Goal: Find specific page/section: Find specific page/section

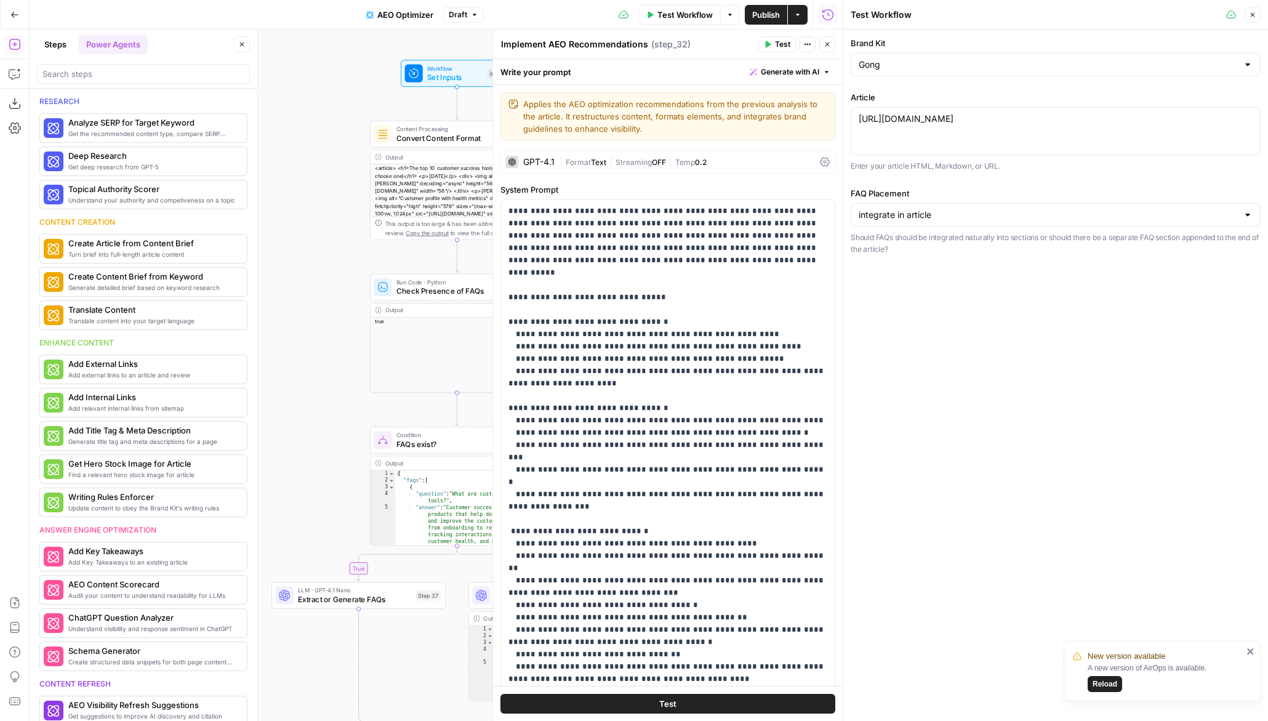
scroll to position [419, 0]
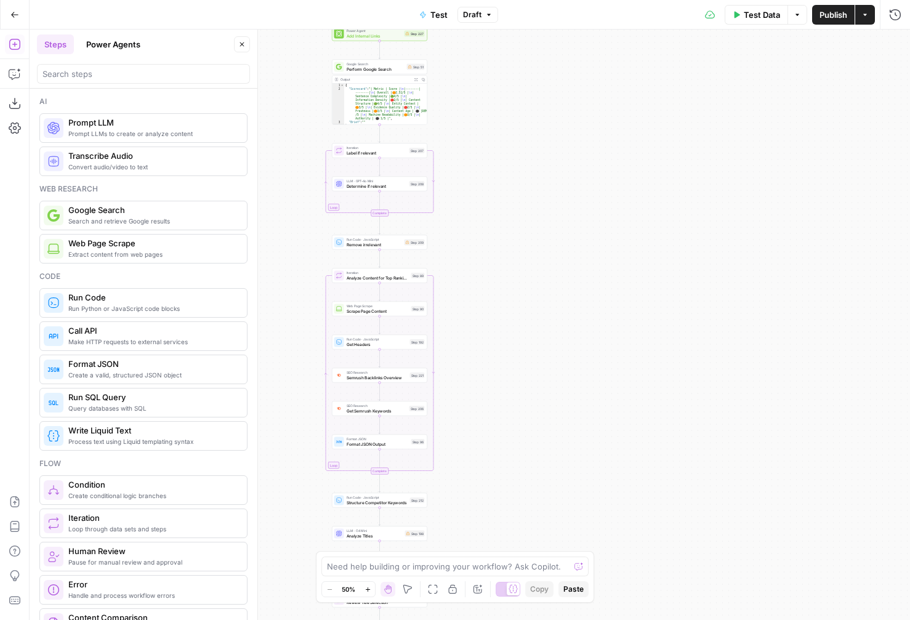
scroll to position [640, 0]
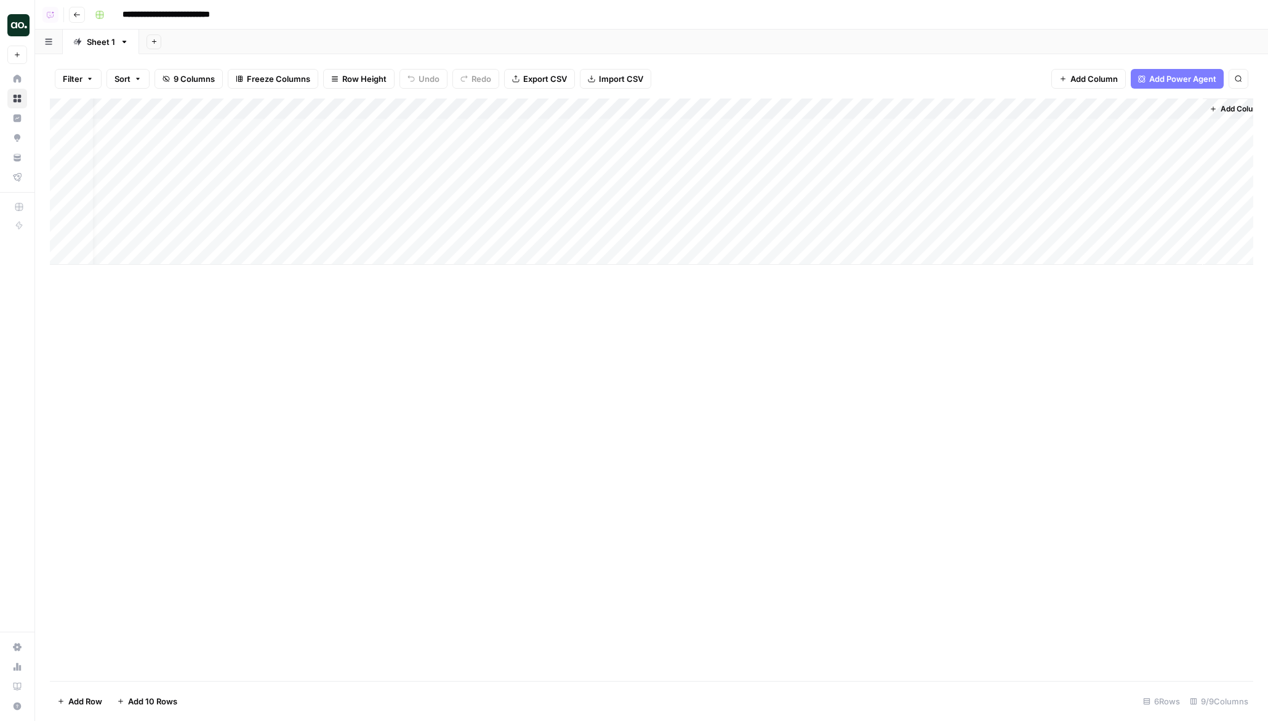
scroll to position [0, 18]
